Goal: Information Seeking & Learning: Learn about a topic

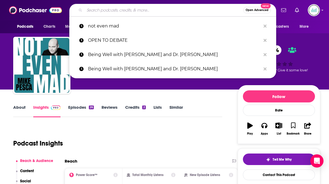
click at [94, 9] on input "Search podcasts, credits, & more..." at bounding box center [164, 10] width 159 height 9
paste input "The 21st Show"
type input "The 21st Show"
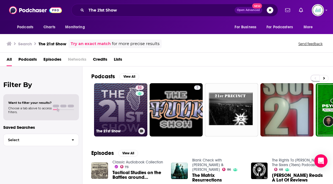
click at [115, 110] on link "52 The 21st Show" at bounding box center [120, 109] width 53 height 53
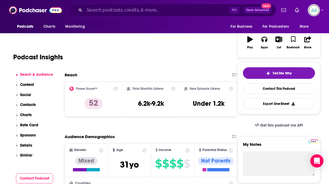
scroll to position [93, 0]
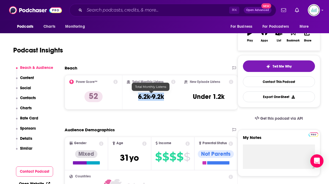
drag, startPoint x: 167, startPoint y: 95, endPoint x: 138, endPoint y: 95, distance: 29.5
click at [138, 95] on div "Total Monthly Listens 6.2k-9.2k" at bounding box center [151, 92] width 49 height 25
copy h3 "6.2k-9.2k"
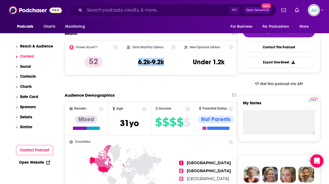
scroll to position [0, 0]
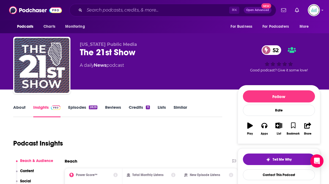
click at [16, 105] on link "About" at bounding box center [19, 111] width 12 height 13
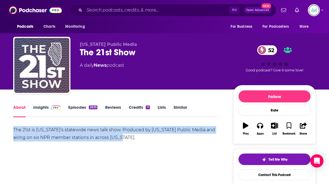
drag, startPoint x: 108, startPoint y: 138, endPoint x: 13, endPoint y: 130, distance: 94.7
click at [13, 130] on div "The 21st is [US_STATE]'s statewide news talk show. Produced by [US_STATE] Publi…" at bounding box center [115, 133] width 205 height 15
copy div "The 21st is [US_STATE]'s statewide news talk show. Produced by [US_STATE] Publi…"
click at [49, 107] on span at bounding box center [55, 107] width 12 height 5
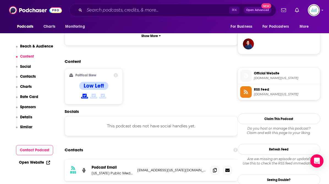
scroll to position [401, 0]
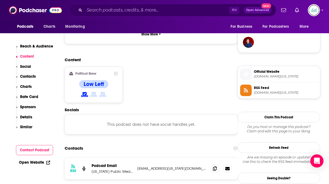
click at [27, 66] on p "Social" at bounding box center [25, 66] width 11 height 5
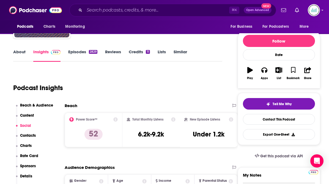
scroll to position [0, 0]
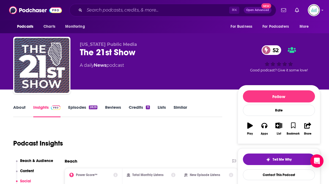
click at [120, 112] on link "Reviews" at bounding box center [113, 111] width 16 height 13
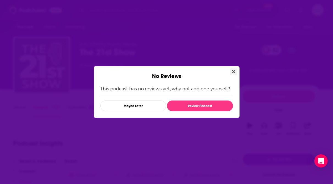
click at [231, 69] on button "Close" at bounding box center [233, 72] width 7 height 7
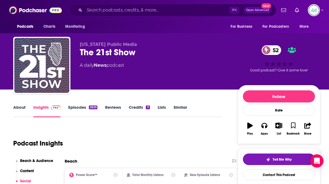
click at [138, 107] on link "Credits 11" at bounding box center [139, 111] width 21 height 13
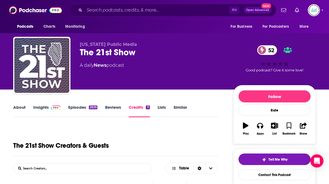
click at [110, 105] on link "Reviews" at bounding box center [113, 111] width 16 height 13
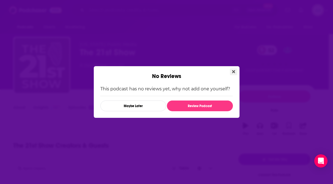
click at [233, 70] on icon "Close" at bounding box center [233, 72] width 3 height 4
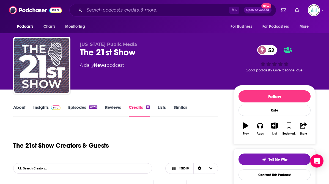
click at [21, 107] on link "About" at bounding box center [19, 111] width 12 height 13
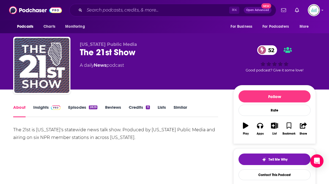
click at [130, 107] on link "Credits 11" at bounding box center [139, 111] width 21 height 13
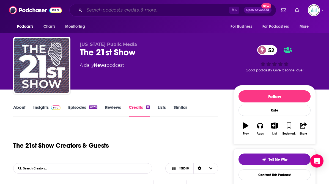
click at [95, 8] on input "Search podcasts, credits, & more..." at bounding box center [157, 10] width 145 height 9
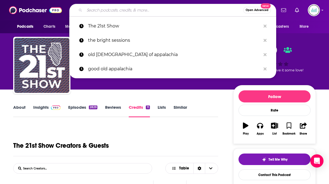
paste input "Hatem YouTube Show"
type input "Hatem YouTube Show"
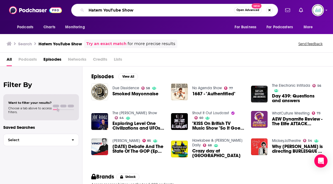
click at [94, 12] on input "Hatem YouTube Show" at bounding box center [160, 10] width 148 height 9
paste input "Random Offense"
type input "Random Offense"
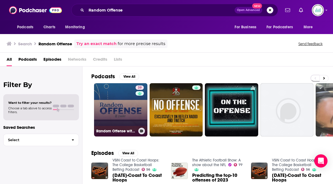
click at [110, 113] on link "39 Random Offense with [PERSON_NAME]" at bounding box center [120, 109] width 53 height 53
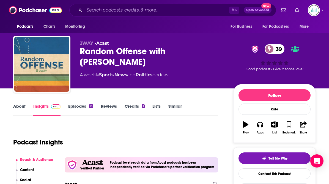
scroll to position [3, 0]
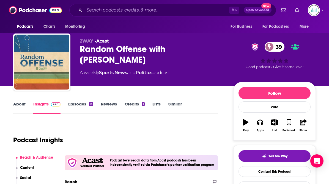
click at [17, 104] on link "About" at bounding box center [19, 108] width 12 height 13
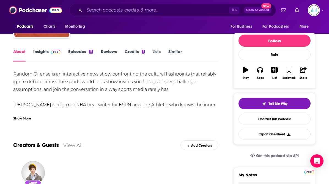
scroll to position [23, 0]
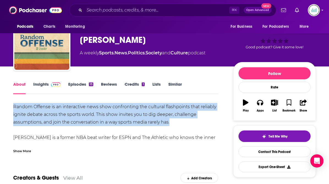
drag, startPoint x: 172, startPoint y: 123, endPoint x: 8, endPoint y: 107, distance: 164.9
copy div "Random Offense is an interactive news show confronting the cultural flashpoints…"
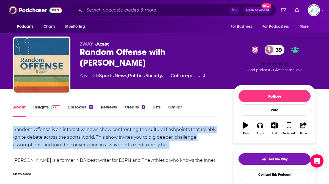
scroll to position [0, 0]
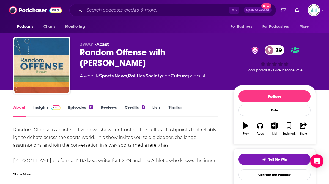
click at [190, 153] on div "Random Offense is an interactive news show confronting the cultural flashpoints…" at bounding box center [115, 172] width 205 height 93
click at [111, 107] on link "Reviews" at bounding box center [109, 111] width 16 height 13
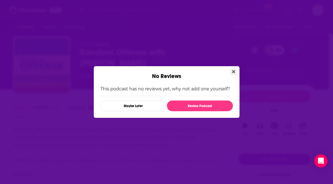
click at [233, 70] on icon "Close" at bounding box center [233, 72] width 3 height 4
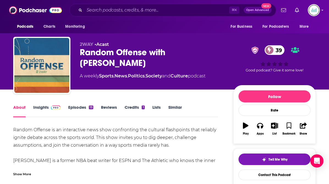
click at [129, 109] on link "Credits 1" at bounding box center [135, 111] width 20 height 13
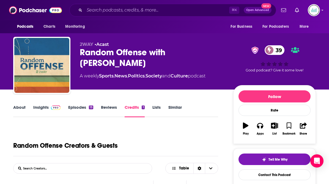
click at [20, 108] on link "About" at bounding box center [19, 111] width 12 height 13
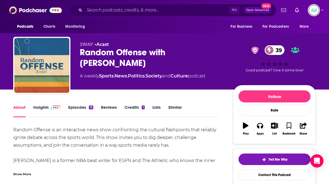
click at [69, 109] on link "Episodes 13" at bounding box center [80, 111] width 25 height 13
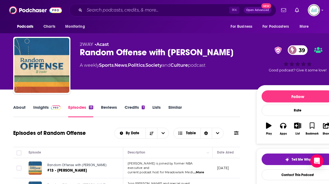
click at [115, 107] on link "Reviews" at bounding box center [109, 111] width 16 height 13
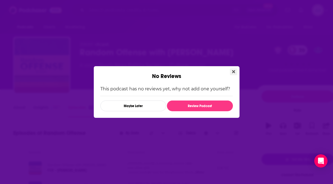
click at [234, 69] on button "Close" at bounding box center [233, 72] width 7 height 7
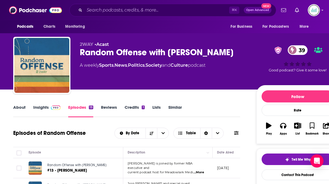
click at [133, 109] on link "Credits 1" at bounding box center [135, 111] width 20 height 13
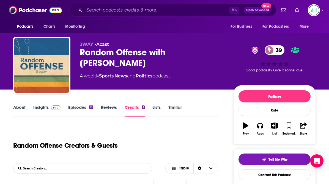
click at [18, 107] on link "About" at bounding box center [19, 111] width 12 height 13
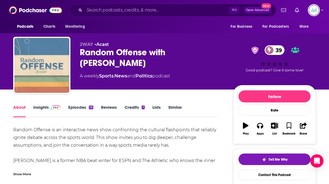
click at [40, 72] on img "Random Offense with Ethan Strauss" at bounding box center [41, 65] width 55 height 55
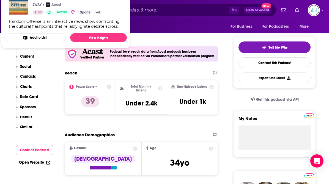
scroll to position [116, 0]
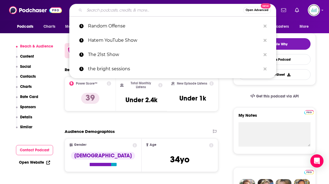
click at [98, 11] on input "Search podcasts, credits, & more..." at bounding box center [164, 10] width 159 height 9
paste input "Humbled Podcast"
type input "Humbled Podcast"
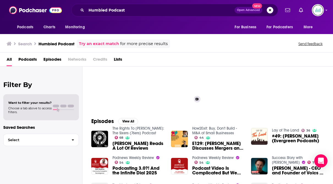
scroll to position [32, 0]
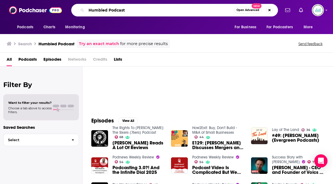
click at [128, 10] on input "Humbled Podcast" at bounding box center [160, 10] width 148 height 9
drag, startPoint x: 128, startPoint y: 10, endPoint x: 86, endPoint y: 7, distance: 42.5
click at [86, 7] on div "Humbled Podcast Open Advanced New" at bounding box center [174, 10] width 207 height 13
paste input "[PERSON_NAME] / [PERSON_NAME]"
drag, startPoint x: 122, startPoint y: 9, endPoint x: 172, endPoint y: 9, distance: 50.1
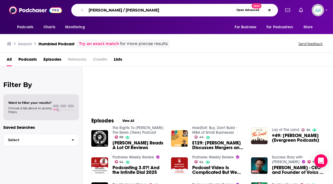
click at [172, 9] on input "[PERSON_NAME] / [PERSON_NAME]" at bounding box center [160, 10] width 148 height 9
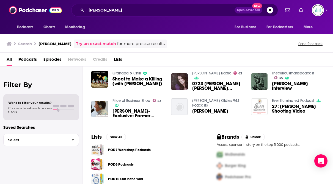
scroll to position [124, 0]
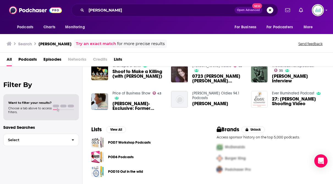
click at [22, 57] on span "Podcasts" at bounding box center [27, 60] width 18 height 11
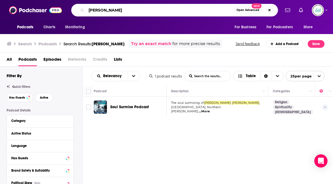
click at [126, 8] on input "[PERSON_NAME]" at bounding box center [160, 10] width 148 height 9
click at [126, 9] on input "[PERSON_NAME]" at bounding box center [160, 10] width 148 height 9
drag, startPoint x: 126, startPoint y: 10, endPoint x: 78, endPoint y: 10, distance: 47.9
click at [78, 10] on div "[PERSON_NAME] Open Advanced New" at bounding box center [174, 10] width 207 height 13
paste input "/ [PERSON_NAME]"
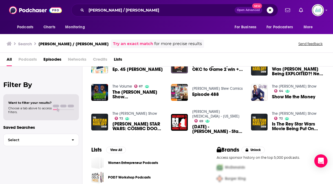
scroll to position [48, 0]
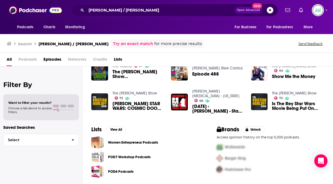
click at [29, 60] on span "Podcasts" at bounding box center [27, 60] width 18 height 11
click at [24, 59] on span "Podcasts" at bounding box center [27, 60] width 18 height 11
click at [155, 10] on input "[PERSON_NAME] / [PERSON_NAME]" at bounding box center [160, 10] width 148 height 9
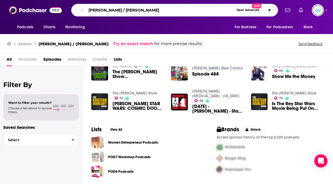
drag, startPoint x: 155, startPoint y: 10, endPoint x: 78, endPoint y: 13, distance: 76.9
click at [78, 13] on div "[PERSON_NAME] / [PERSON_NAME] Open Advanced New" at bounding box center [174, 10] width 207 height 13
click at [93, 8] on input "[PERSON_NAME] / [PERSON_NAME]" at bounding box center [160, 10] width 148 height 9
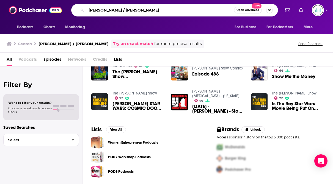
paste input "Puzzler"
type input "Puzzler"
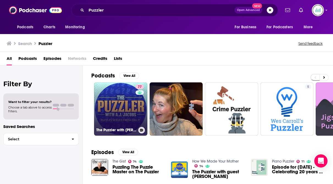
click at [110, 120] on link "77 The Puzzler with [PERSON_NAME]" at bounding box center [120, 109] width 53 height 53
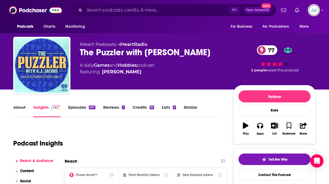
drag, startPoint x: 134, startPoint y: 73, endPoint x: 87, endPoint y: 63, distance: 47.2
click at [87, 63] on div "A daily Games and Hobbies podcast featuring [PERSON_NAME]" at bounding box center [117, 68] width 75 height 13
click at [17, 108] on link "About" at bounding box center [19, 111] width 12 height 13
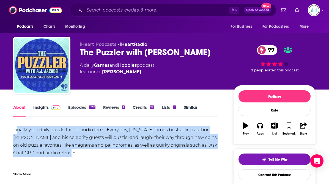
drag, startPoint x: 72, startPoint y: 153, endPoint x: 17, endPoint y: 127, distance: 60.3
drag, startPoint x: 68, startPoint y: 151, endPoint x: 10, endPoint y: 129, distance: 62.4
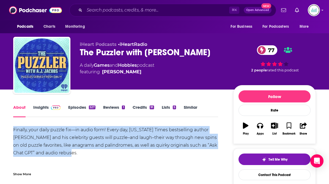
copy div "Finally, your daily puzzle fix—in audio form! Every day, [US_STATE] Times bests…"
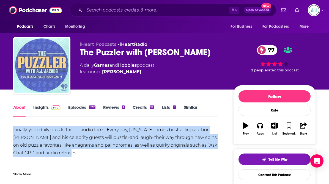
click at [52, 72] on img "The Puzzler with A.J. Jacobs" at bounding box center [41, 65] width 55 height 55
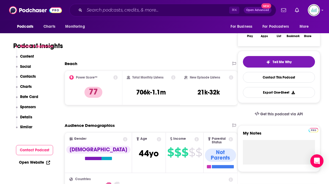
scroll to position [105, 0]
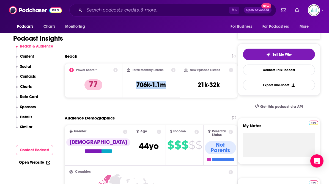
drag, startPoint x: 169, startPoint y: 85, endPoint x: 135, endPoint y: 86, distance: 34.4
click at [135, 86] on div "Total Monthly Listens 706k-1.1m" at bounding box center [151, 80] width 49 height 25
copy h3 "706k-1.1m"
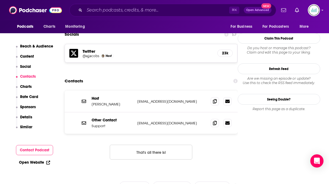
scroll to position [483, 0]
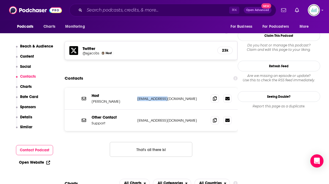
drag, startPoint x: 169, startPoint y: 67, endPoint x: 137, endPoint y: 66, distance: 31.9
click at [137, 97] on p "[EMAIL_ADDRESS][DOMAIN_NAME]" at bounding box center [171, 99] width 69 height 5
copy p "[EMAIL_ADDRESS][DOMAIN_NAME]"
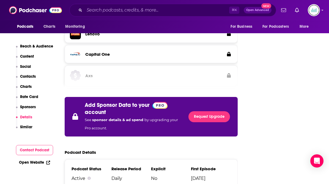
scroll to position [916, 0]
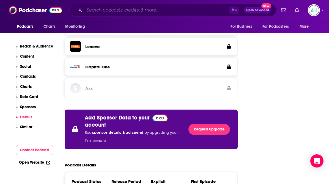
click at [94, 10] on input "Search podcasts, credits, & more..." at bounding box center [157, 10] width 145 height 9
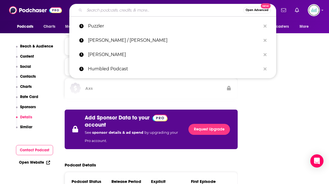
paste input "Wittes"
type input "Wittes"
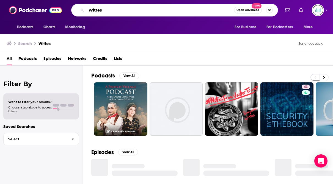
click at [94, 9] on input "Wittes" at bounding box center [160, 10] width 148 height 9
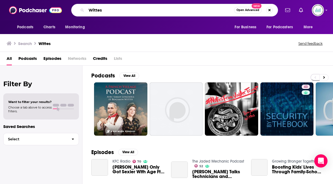
click at [94, 9] on input "Wittes" at bounding box center [160, 10] width 148 height 9
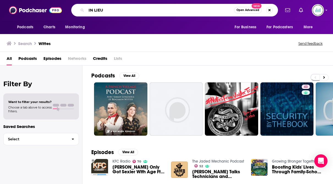
type input "IN LIEU"
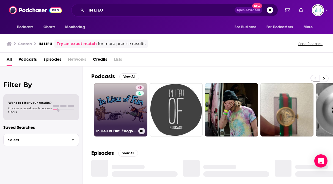
click at [115, 103] on link "49 In Lieu of Fun: #DogShirtTV" at bounding box center [120, 109] width 53 height 53
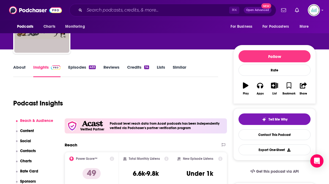
scroll to position [17, 0]
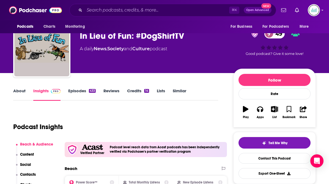
click at [20, 91] on link "About" at bounding box center [19, 94] width 12 height 13
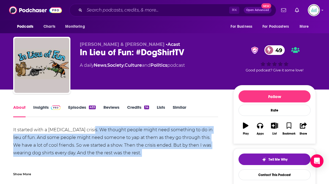
drag, startPoint x: 88, startPoint y: 129, endPoint x: 122, endPoint y: 157, distance: 45.0
click at [122, 157] on div "It started with a [MEDICAL_DATA] crisis. We thought people might need something…" at bounding box center [115, 149] width 205 height 46
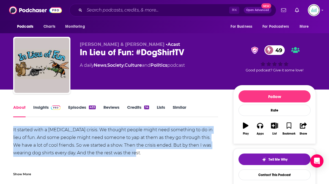
drag, startPoint x: 12, startPoint y: 130, endPoint x: 123, endPoint y: 154, distance: 114.0
copy div "It started with a [MEDICAL_DATA] crisis. We thought people might need something…"
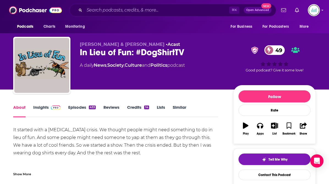
click at [91, 126] on div "It started with a [MEDICAL_DATA] crisis. We thought people might need something…" at bounding box center [115, 149] width 205 height 46
click at [113, 108] on link "Reviews" at bounding box center [112, 111] width 16 height 13
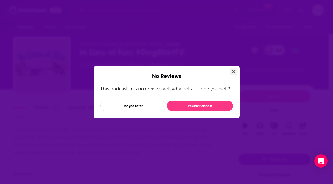
click at [233, 70] on icon "Close" at bounding box center [233, 72] width 3 height 4
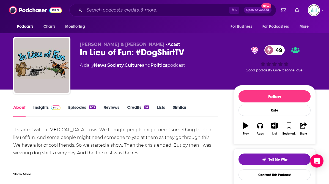
click at [134, 108] on link "Credits 14" at bounding box center [138, 111] width 22 height 13
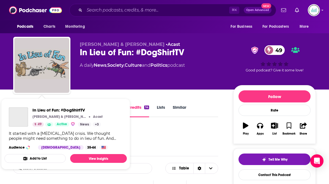
click at [43, 83] on img "In Lieu of Fun: #DogShirtTV" at bounding box center [41, 65] width 55 height 55
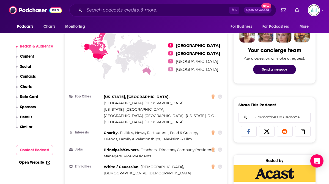
scroll to position [270, 0]
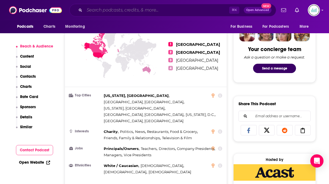
click at [99, 10] on input "Search podcasts, credits, & more..." at bounding box center [157, 10] width 145 height 9
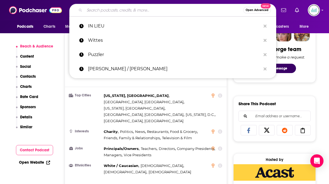
paste input "Uncertain Things"
type input "Uncertain Things"
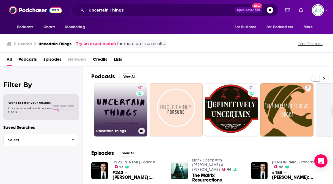
click at [107, 113] on link "47 Uncertain Things" at bounding box center [120, 109] width 53 height 53
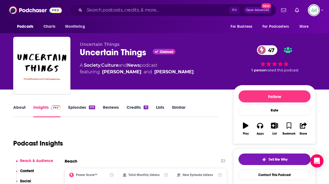
click at [18, 106] on link "About" at bounding box center [19, 111] width 12 height 13
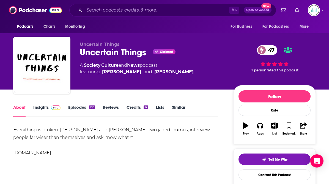
drag, startPoint x: 157, startPoint y: 136, endPoint x: 12, endPoint y: 129, distance: 145.5
copy div "Everything is broken. [PERSON_NAME] and [PERSON_NAME], two jaded journos, inter…"
click at [134, 105] on link "Credits 12" at bounding box center [137, 111] width 21 height 13
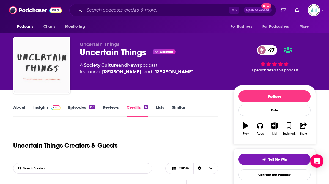
click at [40, 58] on img "Uncertain Things" at bounding box center [41, 65] width 55 height 55
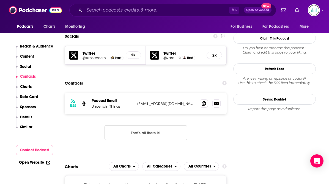
scroll to position [483, 0]
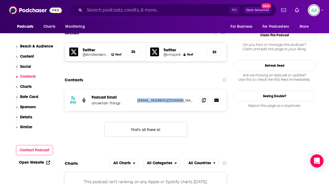
drag, startPoint x: 180, startPoint y: 76, endPoint x: 138, endPoint y: 76, distance: 42.7
click at [138, 98] on p "[EMAIL_ADDRESS][DOMAIN_NAME]" at bounding box center [166, 100] width 58 height 5
copy p "[EMAIL_ADDRESS][DOMAIN_NAME]"
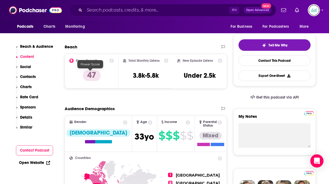
scroll to position [96, 0]
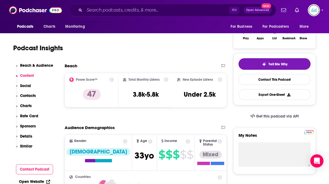
click at [45, 170] on button "Contact Podcast" at bounding box center [34, 170] width 37 height 10
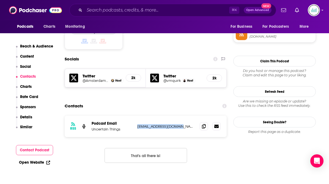
scroll to position [458, 0]
click at [77, 134] on div "RSS Podcast Email Uncertain Things [EMAIL_ADDRESS][DOMAIN_NAME] [EMAIL_ADDRESS]…" at bounding box center [146, 144] width 162 height 56
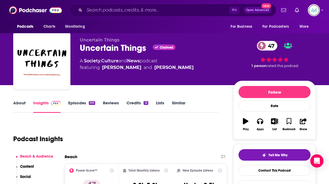
scroll to position [0, 0]
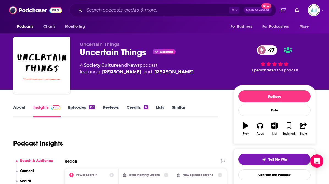
click at [18, 109] on link "About" at bounding box center [19, 111] width 12 height 13
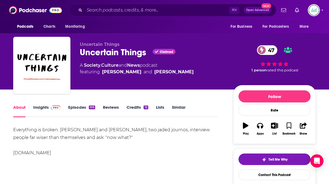
click at [79, 107] on link "Episodes 103" at bounding box center [81, 111] width 27 height 13
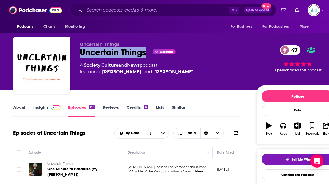
drag, startPoint x: 147, startPoint y: 50, endPoint x: 80, endPoint y: 48, distance: 67.2
click at [80, 48] on div "Uncertain Things Claimed 47" at bounding box center [164, 52] width 168 height 11
copy h2 "Uncertain Things"
click at [20, 106] on link "About" at bounding box center [19, 111] width 12 height 13
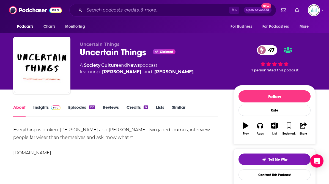
click at [131, 107] on link "Credits 12" at bounding box center [137, 111] width 21 height 13
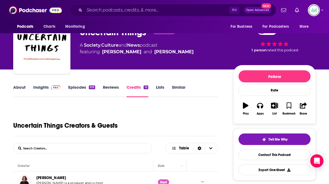
scroll to position [2, 0]
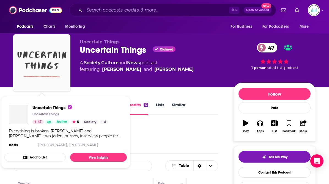
click at [39, 69] on img "Uncertain Things" at bounding box center [41, 63] width 55 height 55
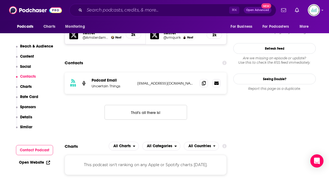
scroll to position [502, 0]
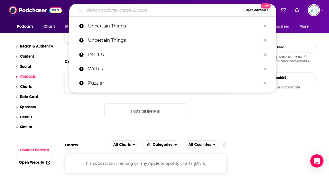
click at [101, 11] on input "Search podcasts, credits, & more..." at bounding box center [164, 10] width 159 height 9
paste input "Vanderpump Robs"
type input "Vanderpump Robs"
